Goal: Task Accomplishment & Management: Use online tool/utility

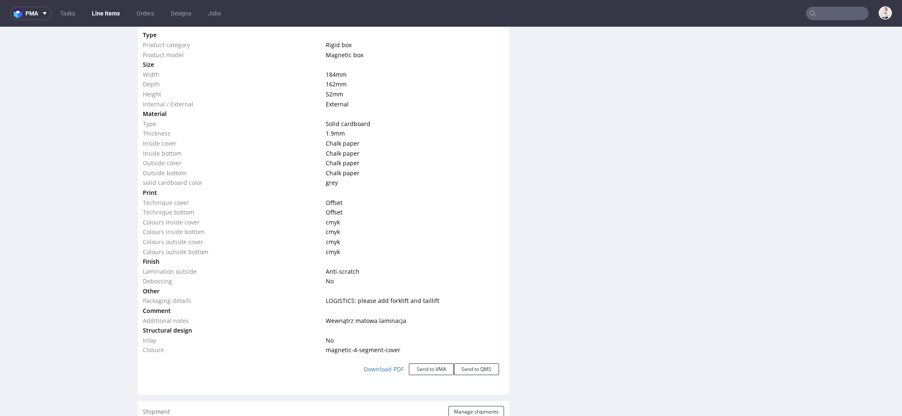
scroll to position [835, 0]
click button "Send to VMA"
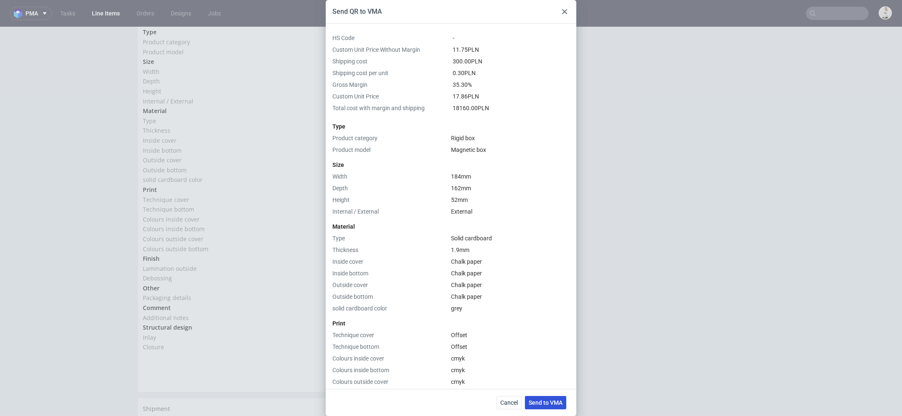
click at [551, 402] on span "Send to VMA" at bounding box center [546, 403] width 34 height 6
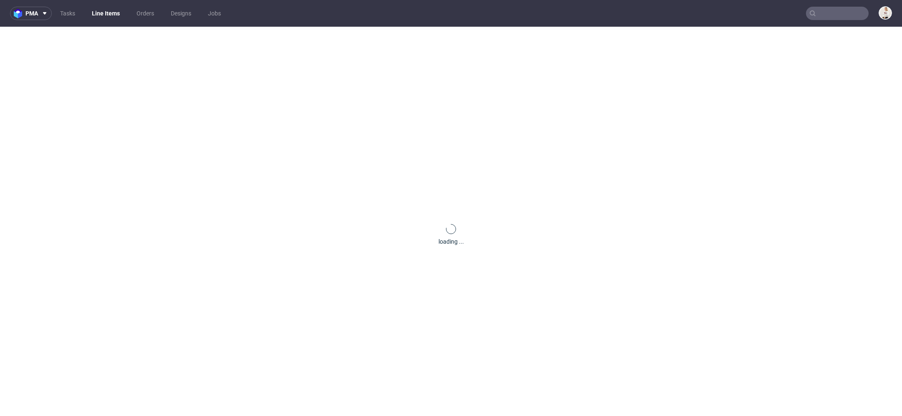
scroll to position [0, 0]
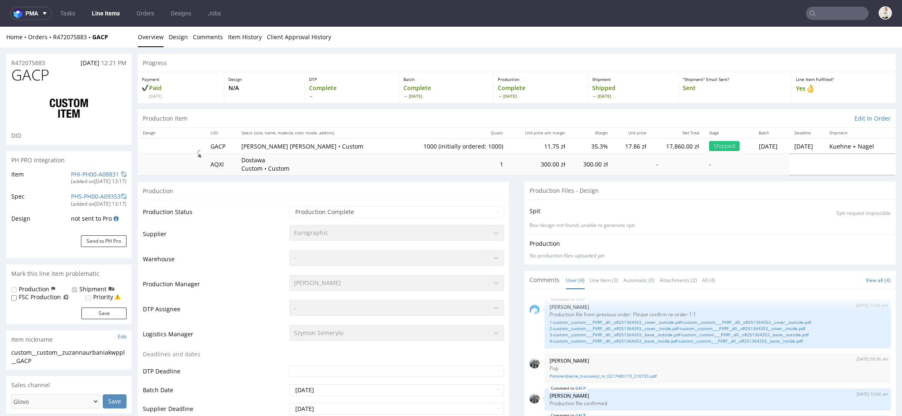
select select "in_progress"
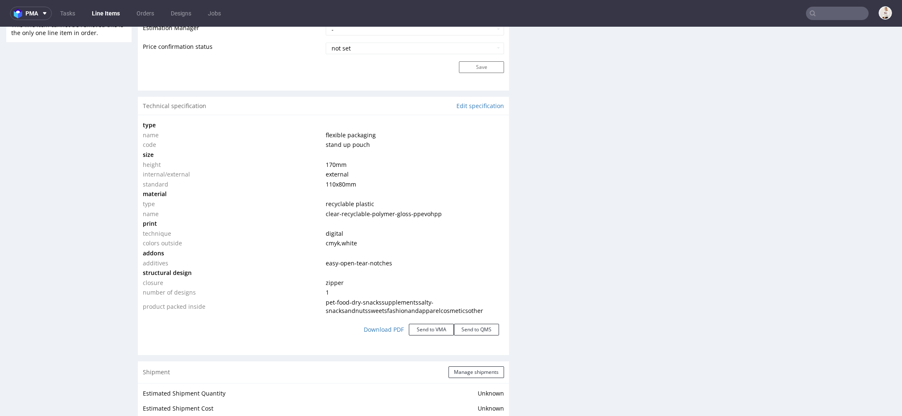
scroll to position [723, 0]
click at [431, 324] on button "Send to VMA" at bounding box center [431, 327] width 45 height 12
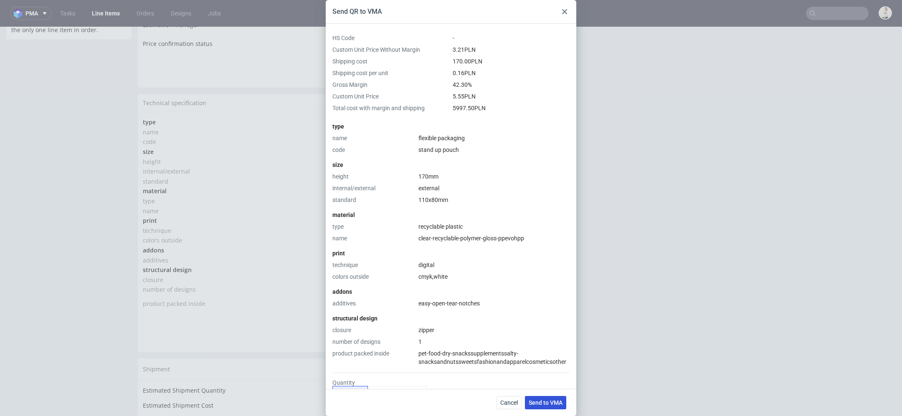
click at [549, 408] on button "Send to VMA" at bounding box center [545, 402] width 41 height 13
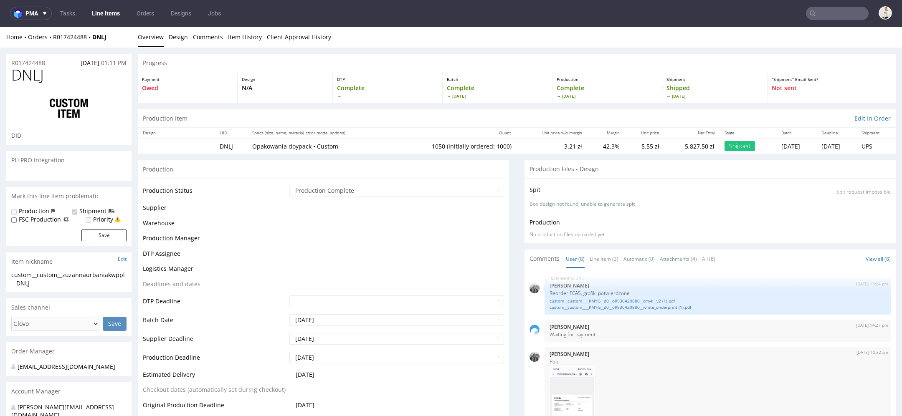
scroll to position [215, 0]
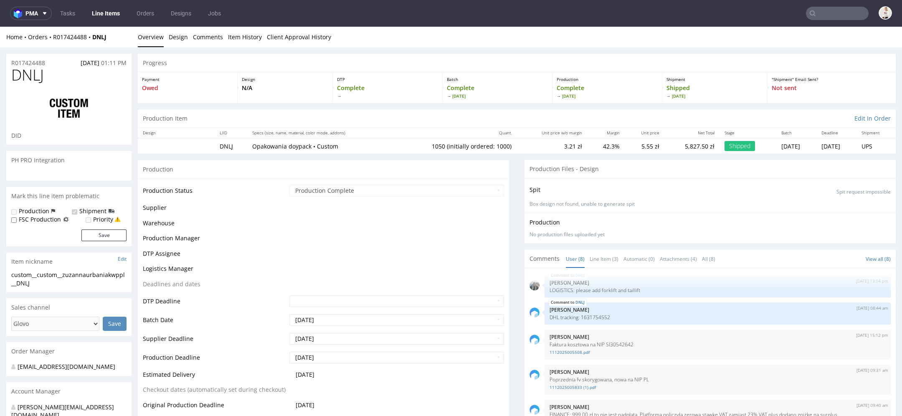
select select "in_progress"
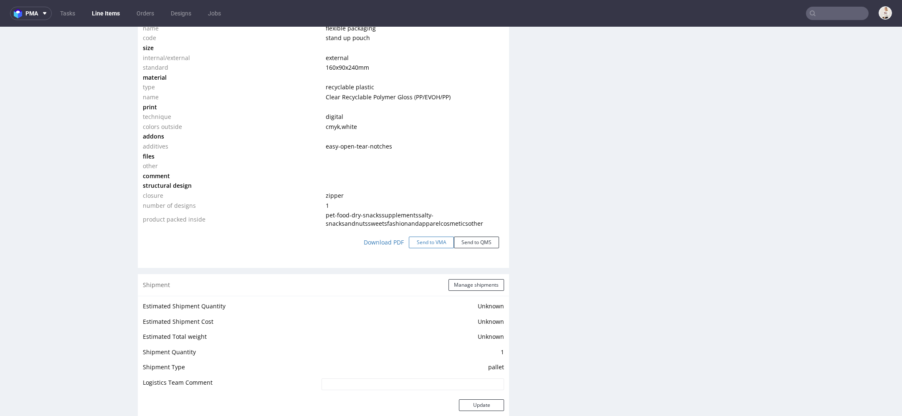
scroll to position [839, 0]
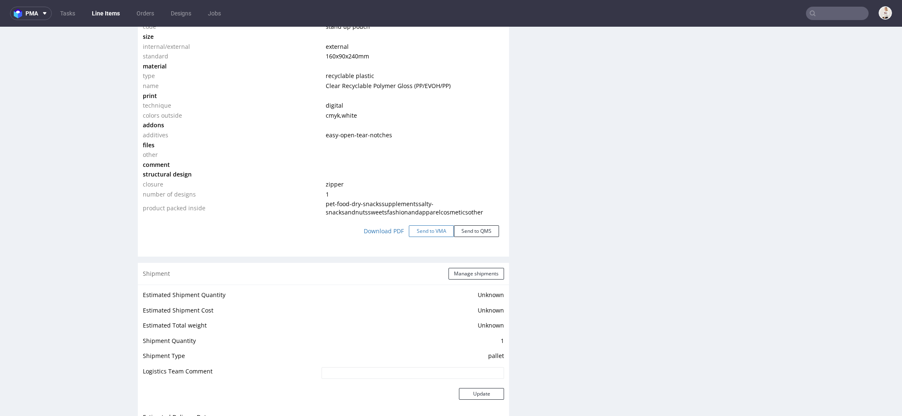
click at [438, 227] on button "Send to VMA" at bounding box center [431, 232] width 45 height 12
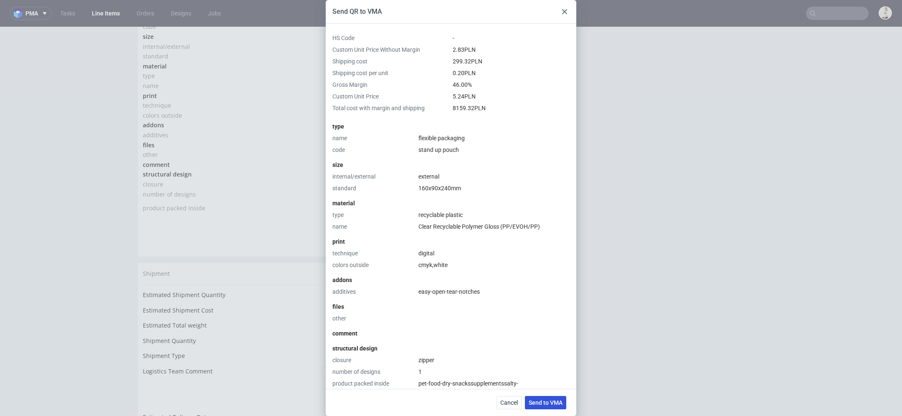
click at [553, 401] on span "Send to VMA" at bounding box center [546, 403] width 34 height 6
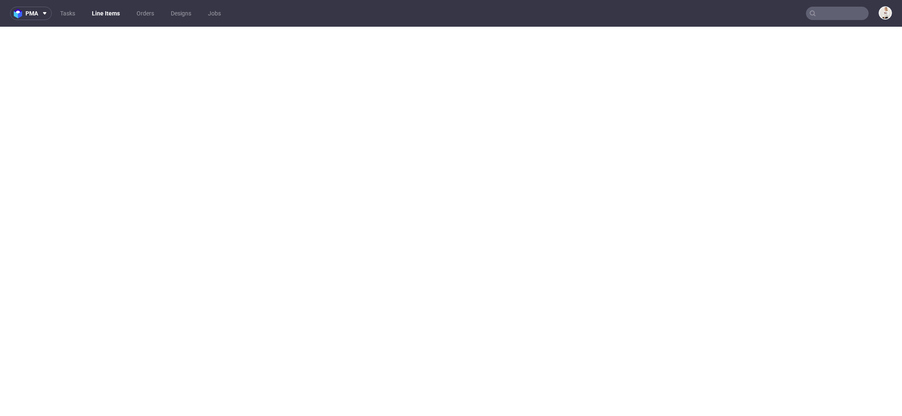
select select "in_progress"
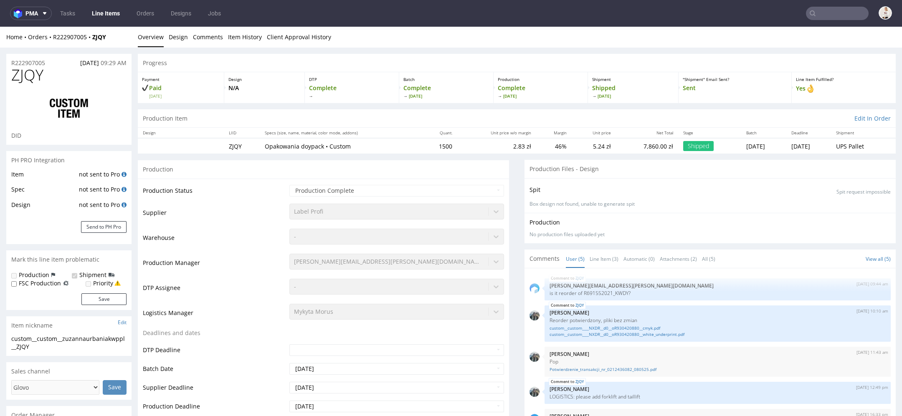
scroll to position [9, 0]
